Goal: Information Seeking & Learning: Check status

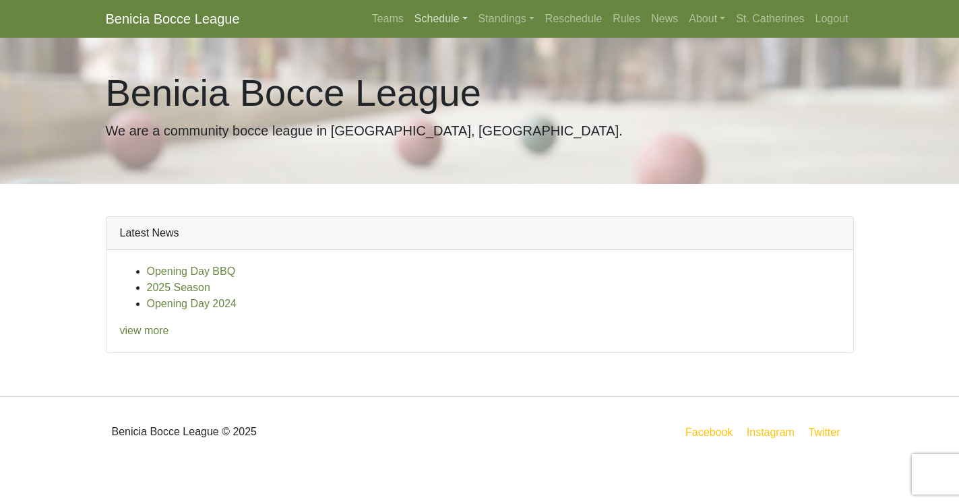
click at [429, 17] on link "Schedule" at bounding box center [441, 18] width 64 height 27
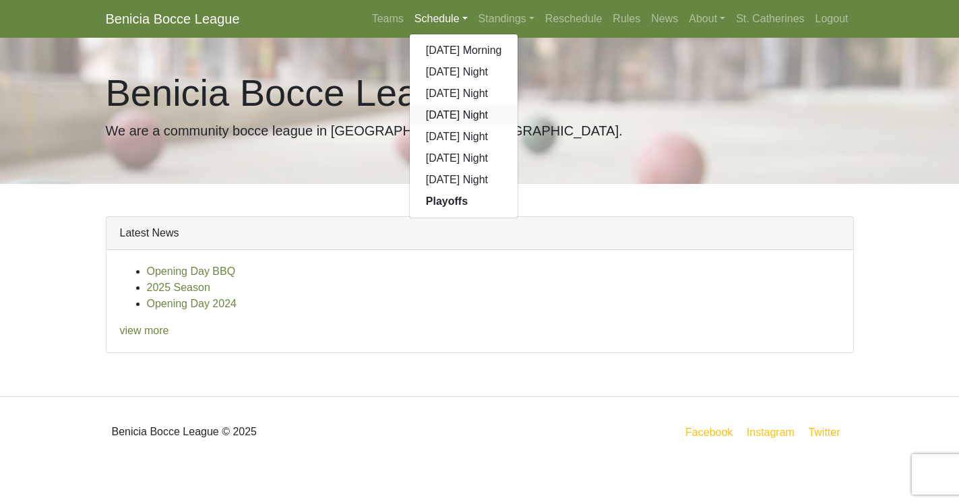
click at [440, 115] on link "[DATE] Night" at bounding box center [464, 115] width 109 height 22
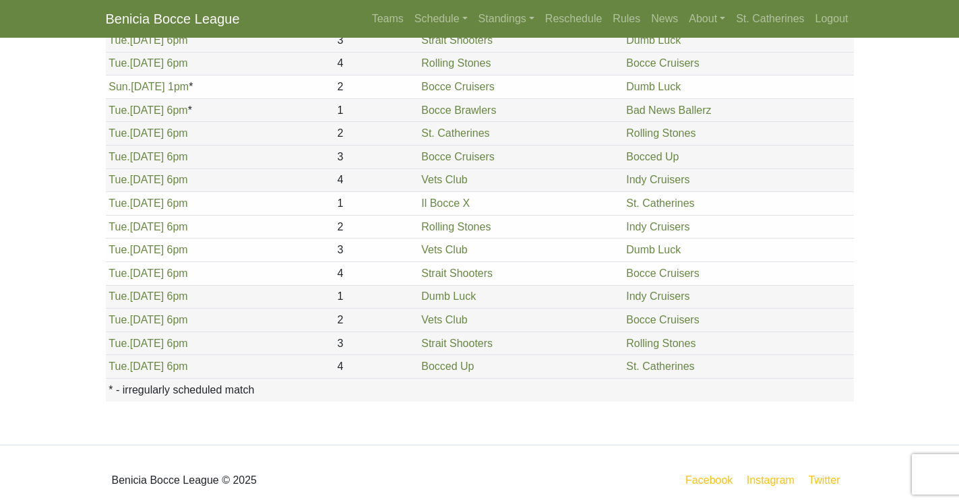
scroll to position [1527, 0]
click at [535, 297] on td "Dumb Luck" at bounding box center [520, 296] width 205 height 24
click at [638, 318] on link "Bocce Cruisers" at bounding box center [662, 318] width 73 height 11
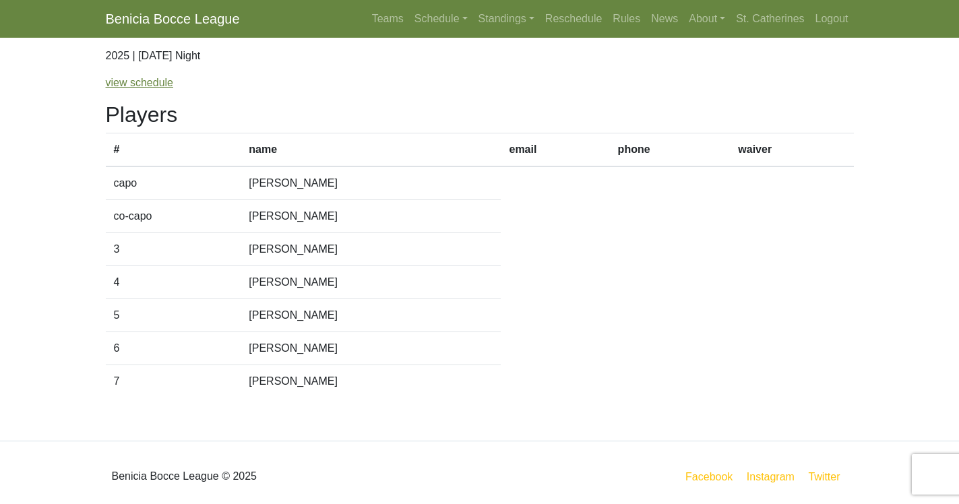
scroll to position [106, 0]
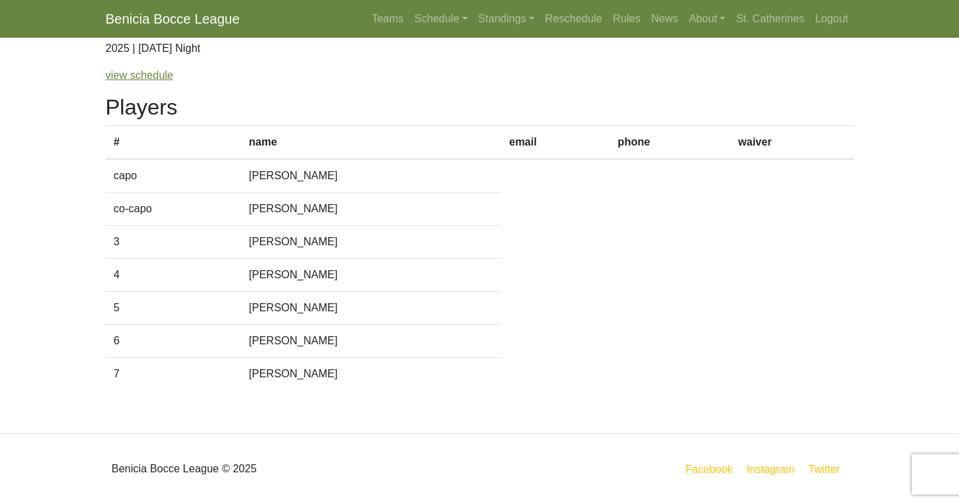
click at [427, 274] on td "Sharon Van Blaircom" at bounding box center [371, 275] width 260 height 33
click at [488, 16] on link "Standings" at bounding box center [506, 18] width 67 height 27
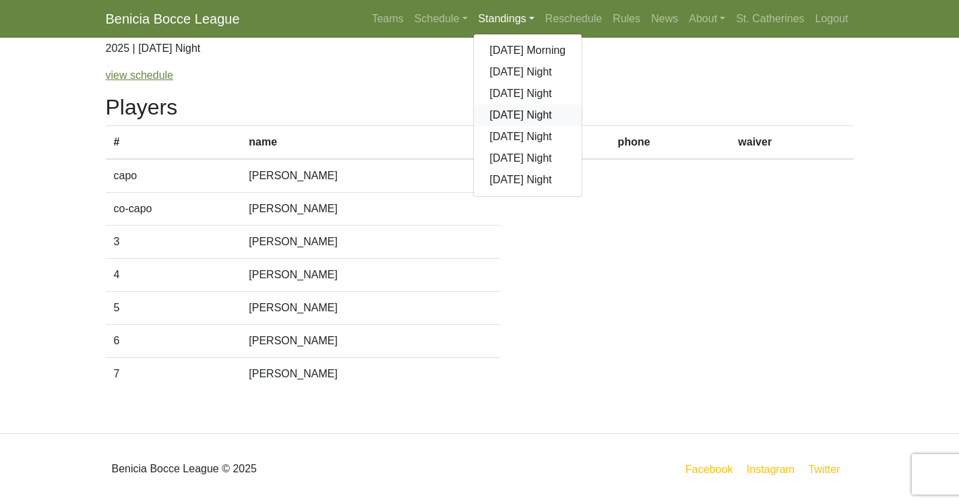
click at [502, 114] on link "[DATE] Night" at bounding box center [528, 115] width 109 height 22
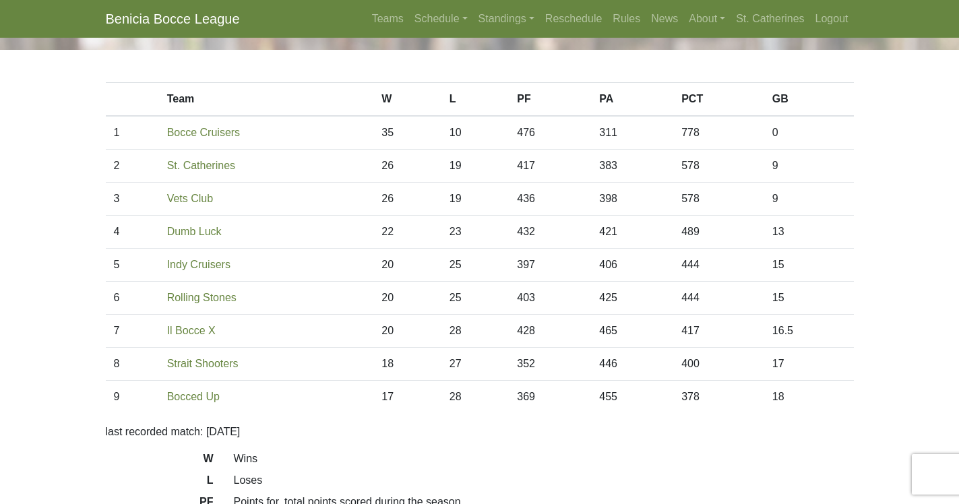
scroll to position [38, 0]
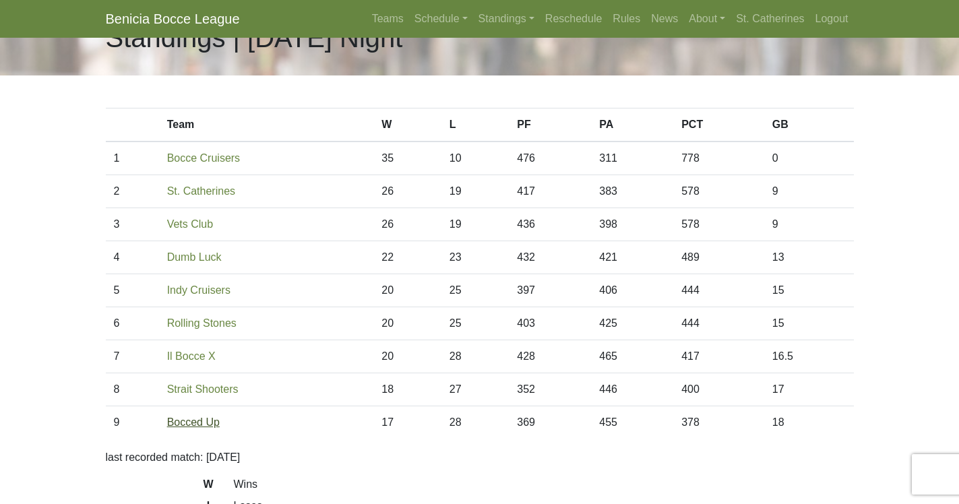
click at [192, 421] on link "Bocced Up" at bounding box center [193, 422] width 53 height 11
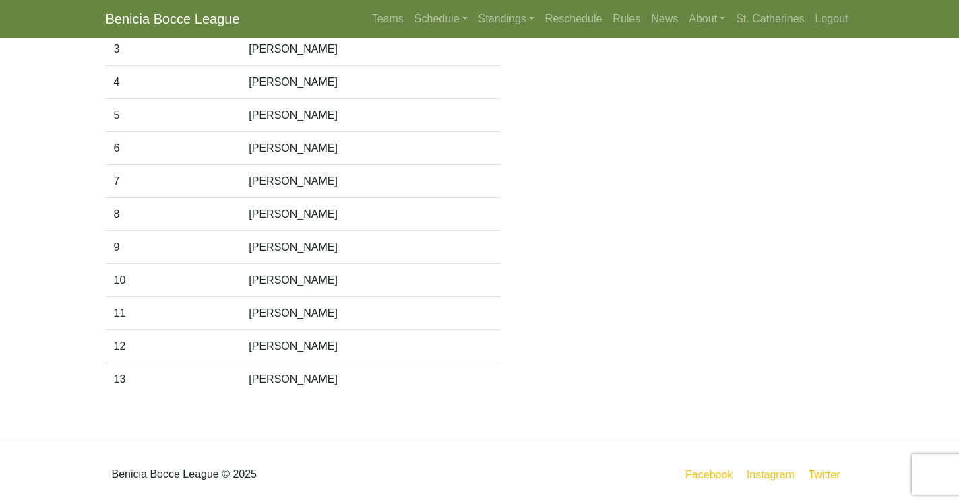
scroll to position [304, 0]
